Goal: Information Seeking & Learning: Learn about a topic

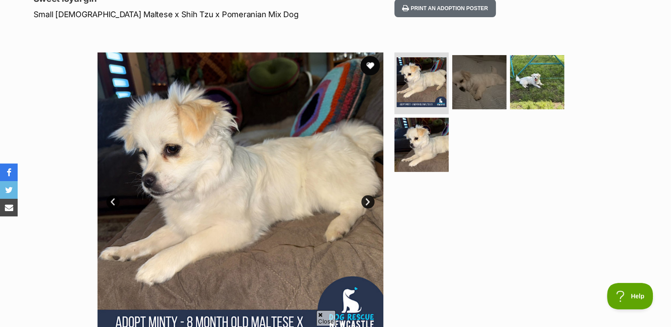
click at [368, 66] on button "favourite" at bounding box center [369, 65] width 19 height 19
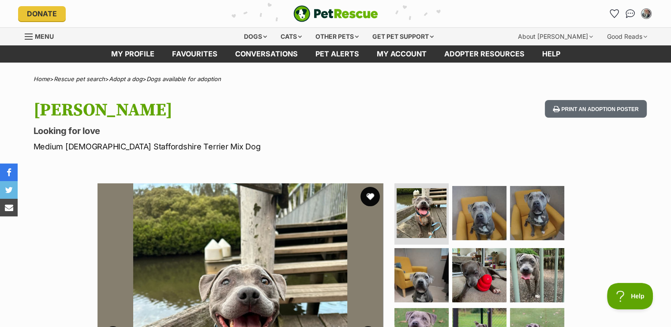
click at [366, 193] on button "favourite" at bounding box center [369, 196] width 19 height 19
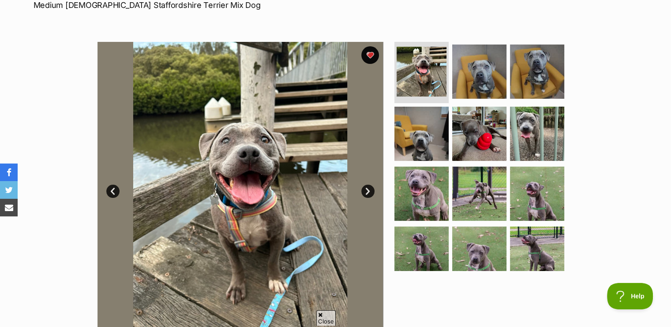
scroll to position [220, 0]
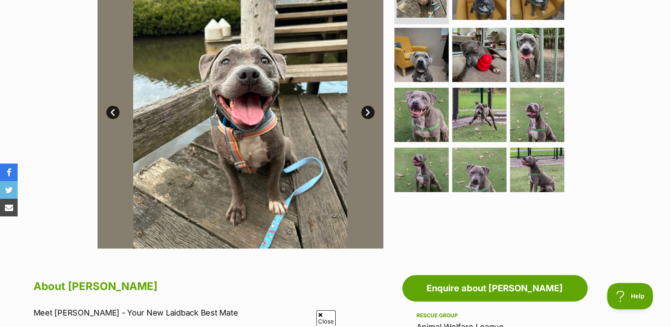
click at [372, 114] on link "Next" at bounding box center [367, 112] width 13 height 13
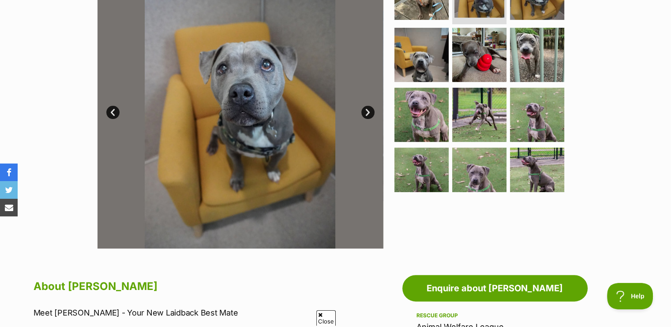
click at [369, 112] on link "Next" at bounding box center [367, 112] width 13 height 13
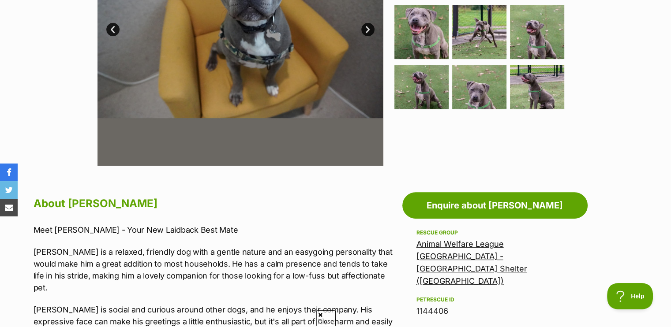
scroll to position [397, 0]
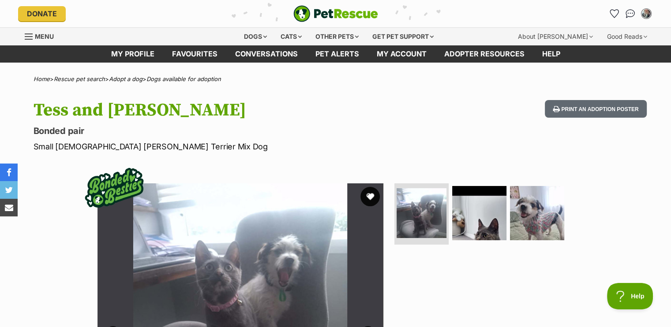
click at [369, 190] on button "favourite" at bounding box center [369, 196] width 19 height 19
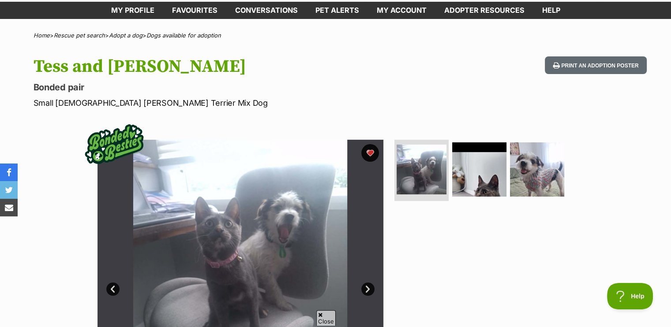
scroll to position [132, 0]
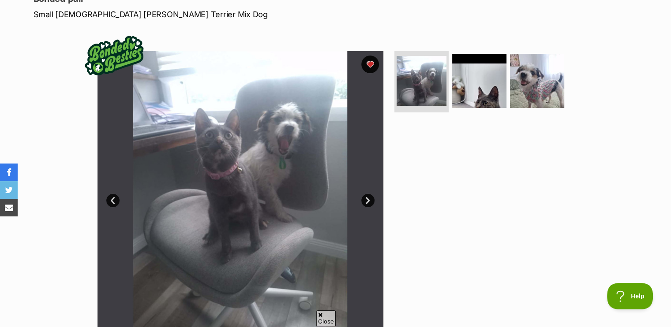
click at [367, 198] on link "Next" at bounding box center [367, 200] width 13 height 13
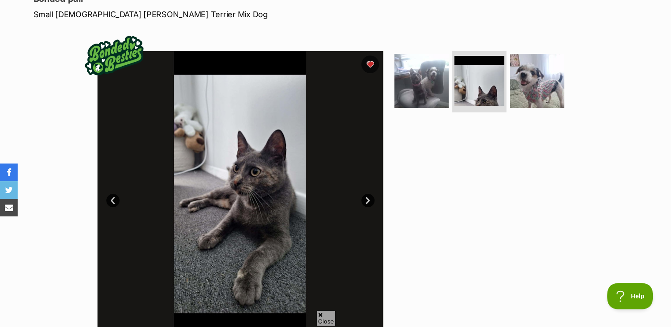
click at [367, 198] on link "Next" at bounding box center [367, 200] width 13 height 13
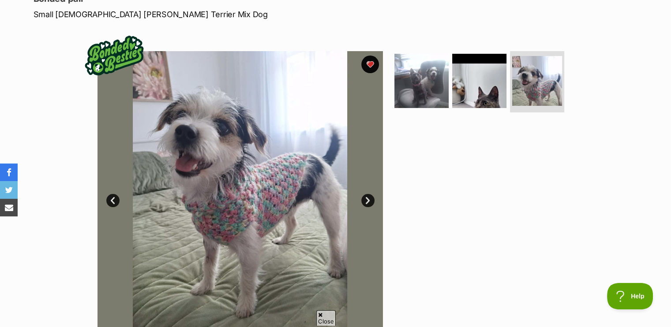
click at [367, 197] on link "Next" at bounding box center [367, 200] width 13 height 13
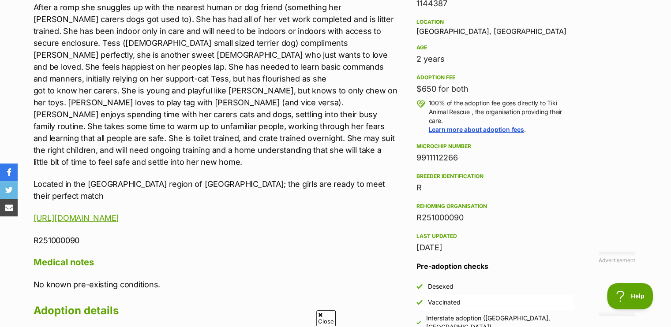
scroll to position [661, 0]
